Goal: Find specific fact: Find specific fact

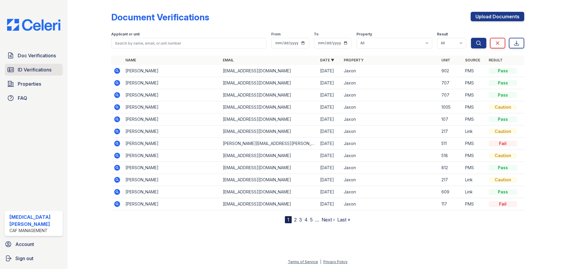
drag, startPoint x: 43, startPoint y: 68, endPoint x: 56, endPoint y: 72, distance: 14.4
click at [43, 68] on span "ID Verifications" at bounding box center [35, 69] width 34 height 7
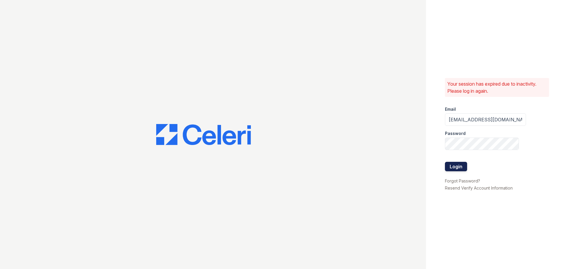
click at [455, 168] on button "Login" at bounding box center [456, 166] width 22 height 9
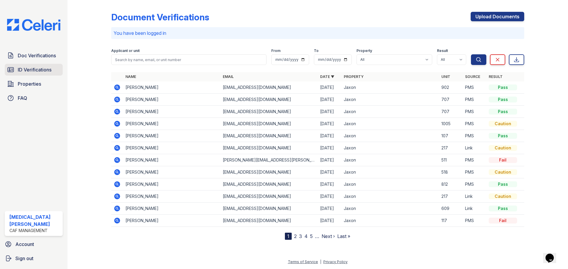
click at [40, 70] on span "ID Verifications" at bounding box center [35, 69] width 34 height 7
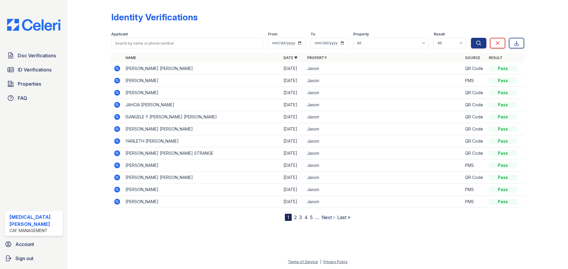
click at [82, 30] on div at bounding box center [94, 111] width 34 height 219
click at [76, 24] on div "Identity Verifications Filter Applicant From To Property All Jaxon Result All P…" at bounding box center [317, 134] width 501 height 269
click at [117, 71] on icon at bounding box center [117, 69] width 6 height 6
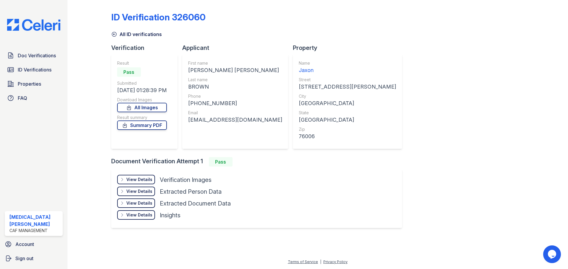
click at [196, 67] on div "JESSICA LEEANN" at bounding box center [235, 70] width 94 height 8
copy div "JESSICA"
click at [197, 86] on div "BROWN" at bounding box center [235, 87] width 94 height 8
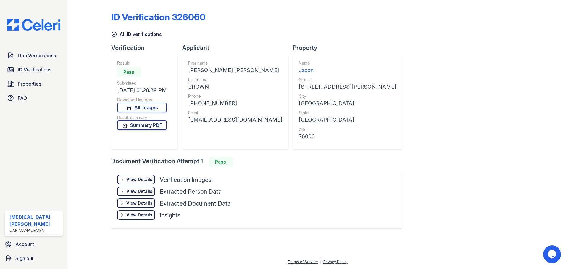
copy div "BROWN"
click at [209, 105] on div "+18178251511" at bounding box center [235, 103] width 94 height 8
copy div "18178251511"
click at [223, 117] on div "msjessicaleeannbrown@gmail.com" at bounding box center [235, 120] width 94 height 8
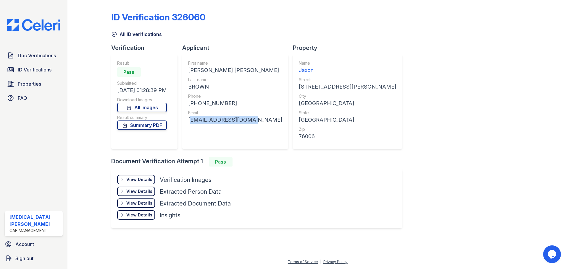
click at [224, 117] on div "msjessicaleeannbrown@gmail.com" at bounding box center [235, 120] width 94 height 8
copy div "msjessicaleeannbrown@gmail.com"
